Goal: Information Seeking & Learning: Learn about a topic

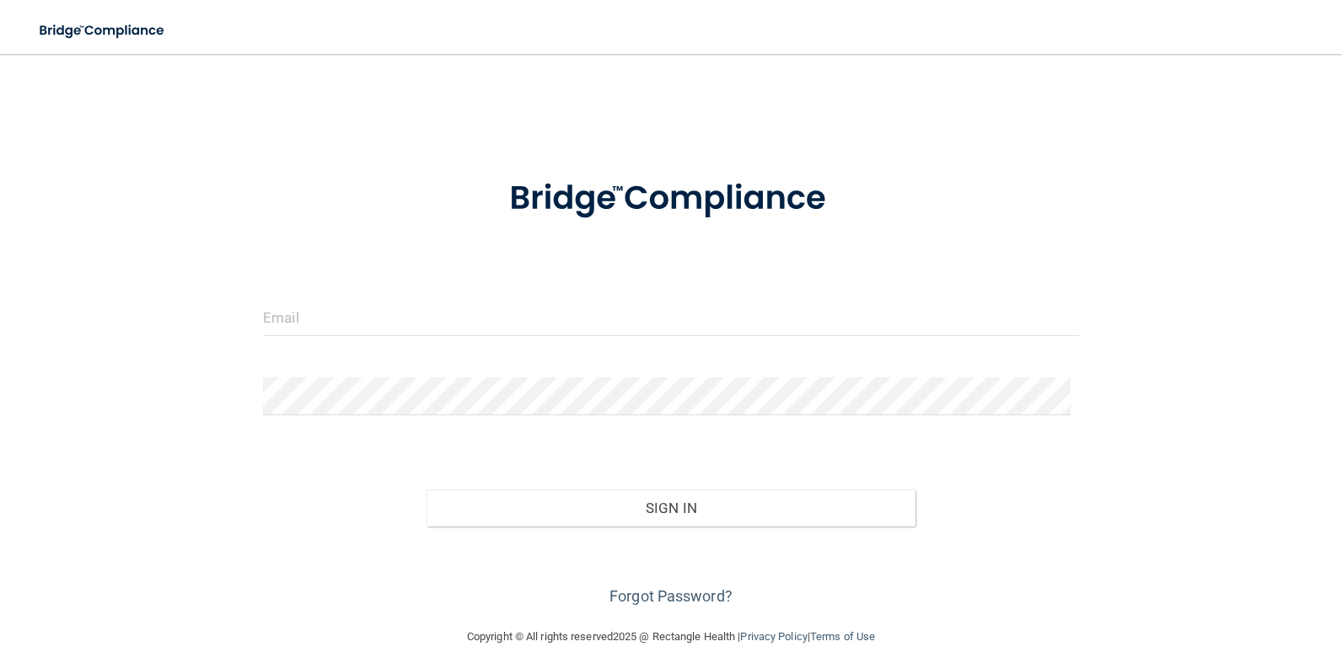
type input "[EMAIL_ADDRESS][DOMAIN_NAME]"
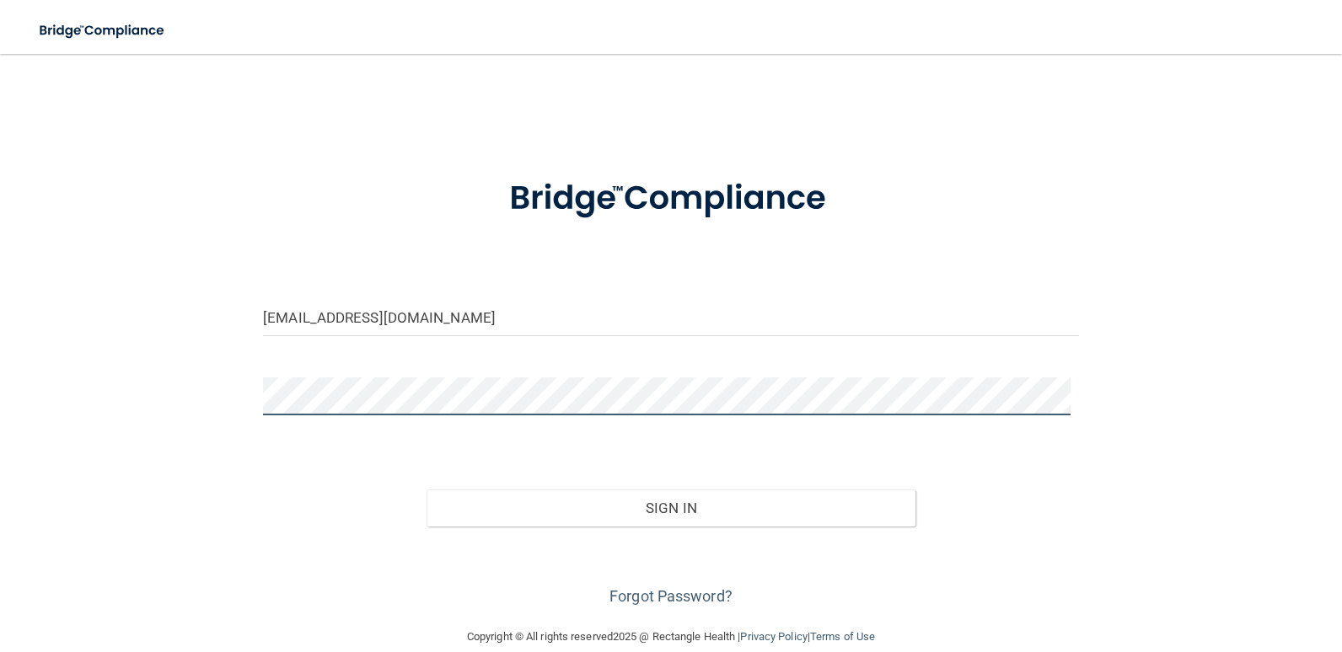
click at [426, 490] on button "Sign In" at bounding box center [671, 508] width 490 height 37
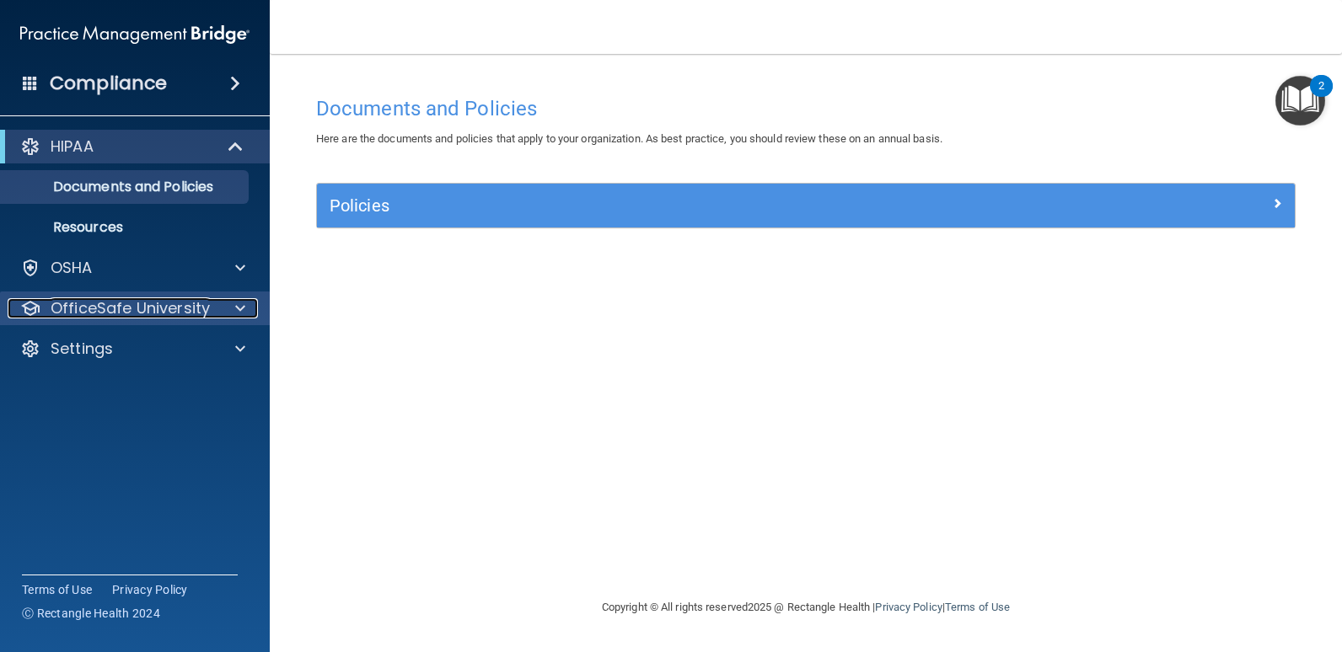
click at [239, 311] on span at bounding box center [240, 308] width 10 height 20
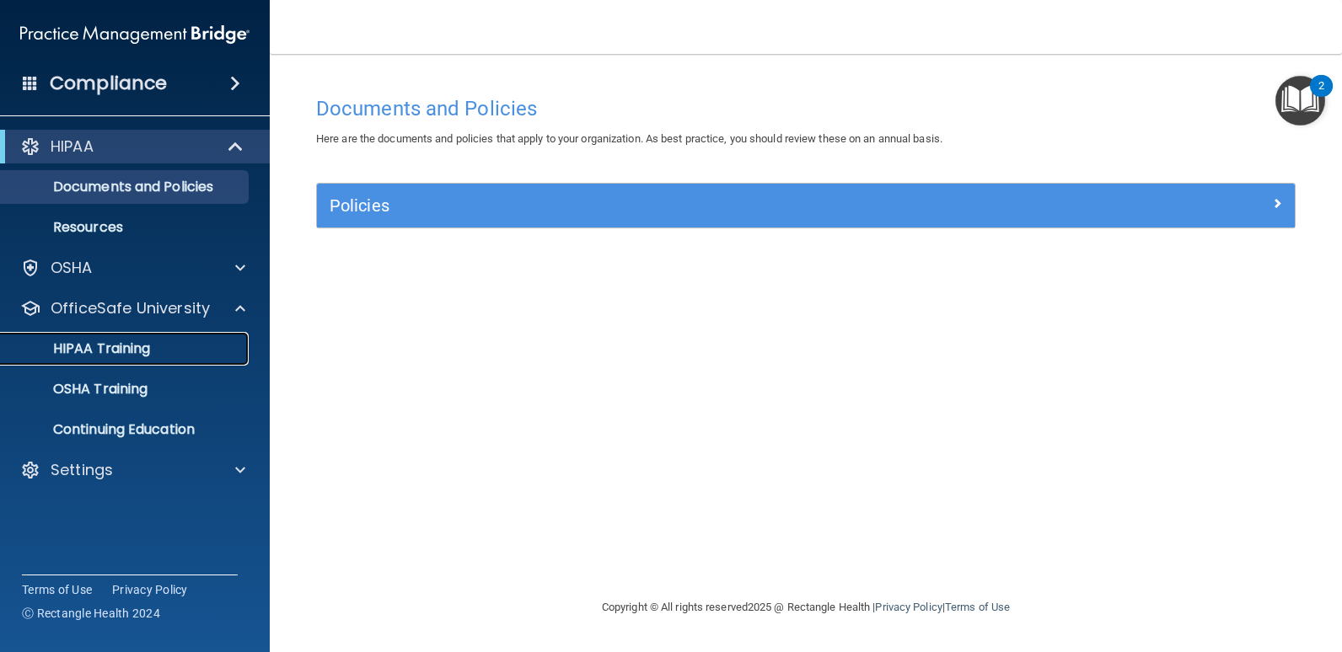
click at [121, 346] on p "HIPAA Training" at bounding box center [80, 349] width 139 height 17
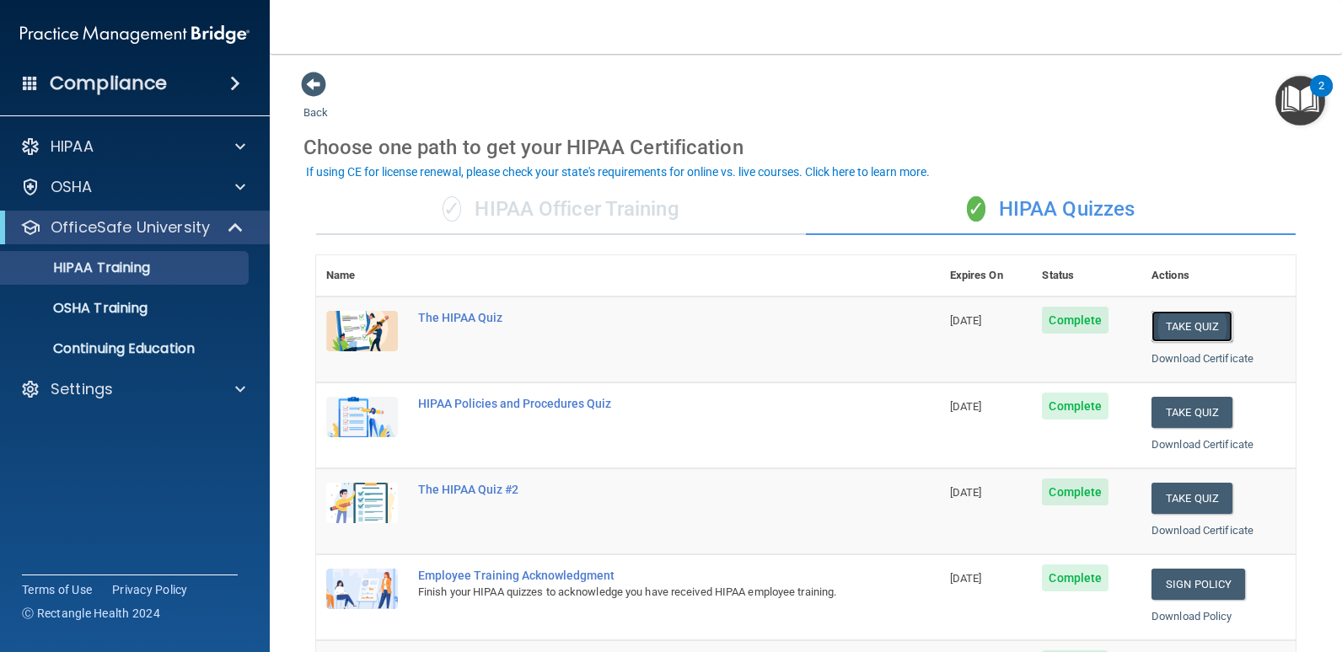
click at [1151, 327] on button "Take Quiz" at bounding box center [1191, 326] width 81 height 31
click at [459, 319] on div "The HIPAA Quiz" at bounding box center [636, 317] width 437 height 13
